Goal: Task Accomplishment & Management: Use online tool/utility

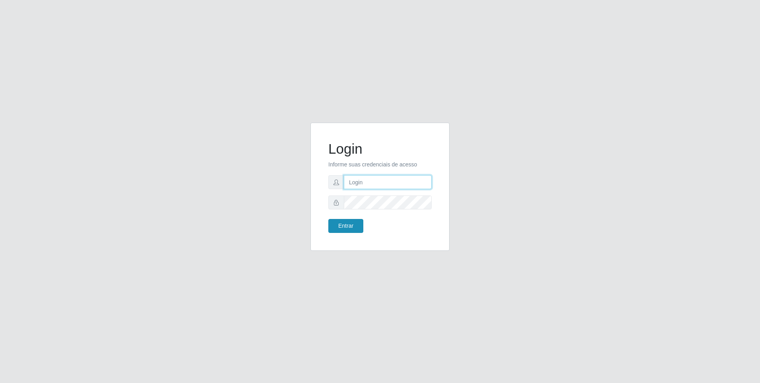
type input "[EMAIL_ADDRESS][DOMAIN_NAME]"
click at [344, 225] on button "Entrar" at bounding box center [345, 226] width 35 height 14
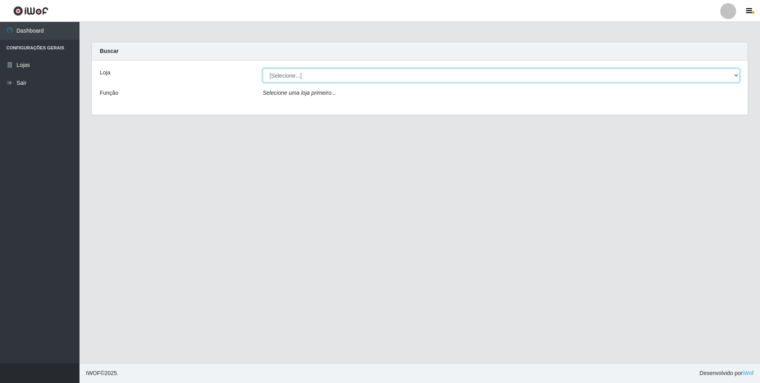
click at [339, 72] on select "[Selecione...] Atacado Vem - [STREET_ADDRESS]" at bounding box center [501, 75] width 477 height 14
select select "461"
click at [263, 68] on select "[Selecione...] Atacado Vem - [STREET_ADDRESS]" at bounding box center [501, 75] width 477 height 14
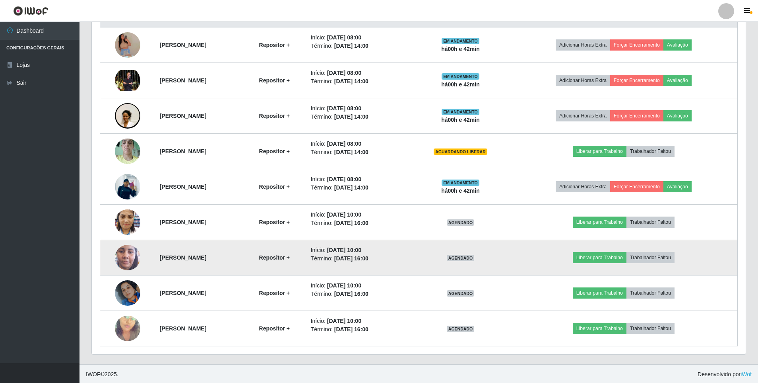
scroll to position [322, 0]
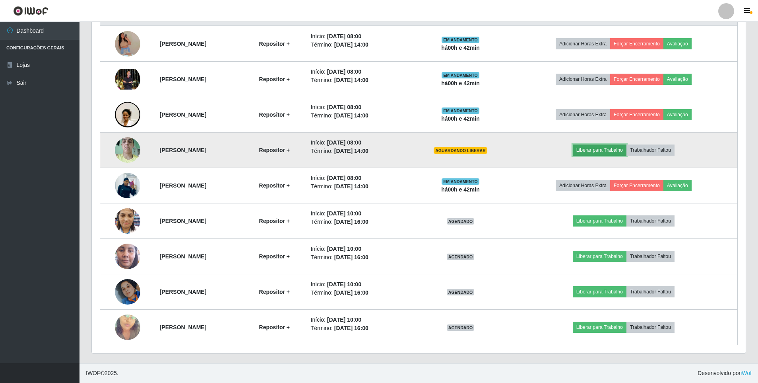
click at [606, 152] on button "Liberar para Trabalho" at bounding box center [600, 149] width 54 height 11
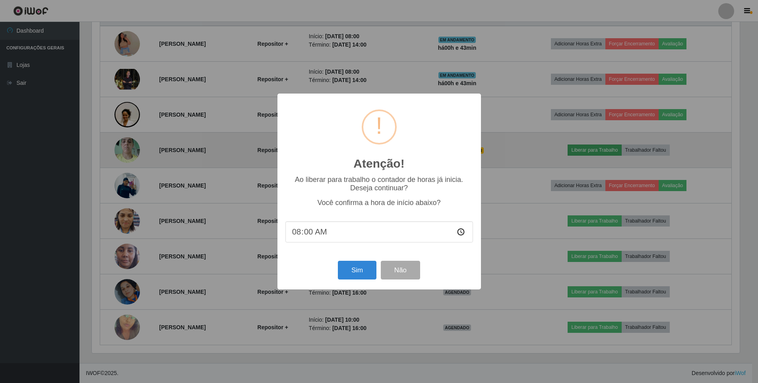
scroll to position [165, 650]
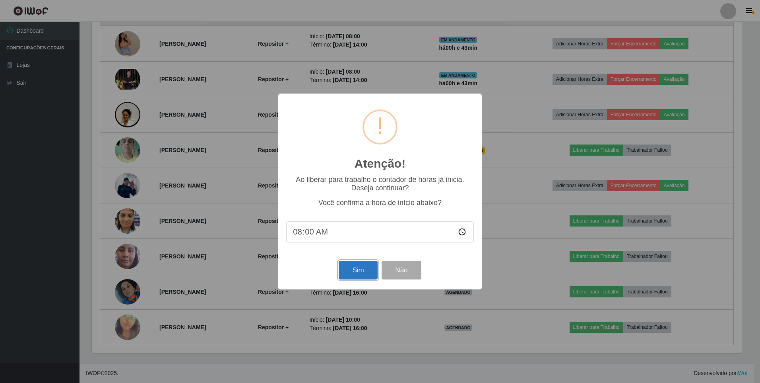
click at [353, 271] on button "Sim" at bounding box center [358, 269] width 39 height 19
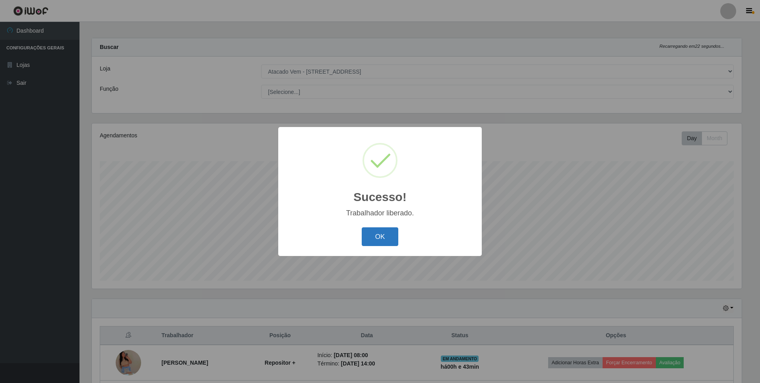
click at [382, 238] on button "OK" at bounding box center [380, 236] width 37 height 19
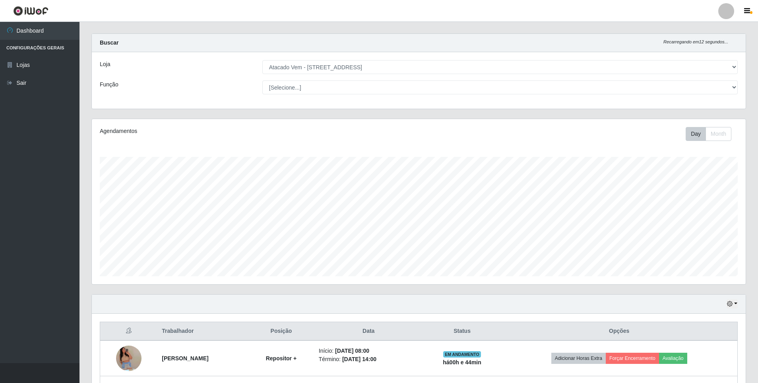
scroll to position [0, 0]
